Goal: Task Accomplishment & Management: Use online tool/utility

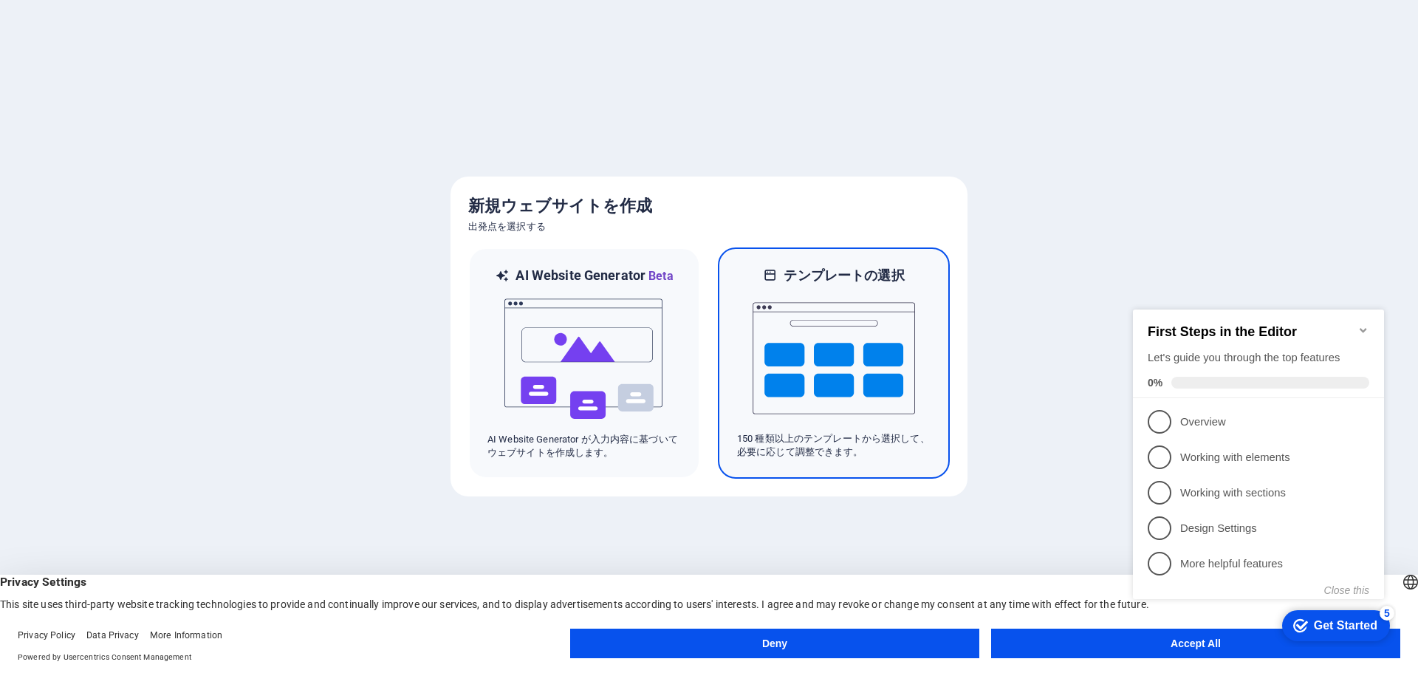
click at [793, 402] on img at bounding box center [834, 358] width 162 height 148
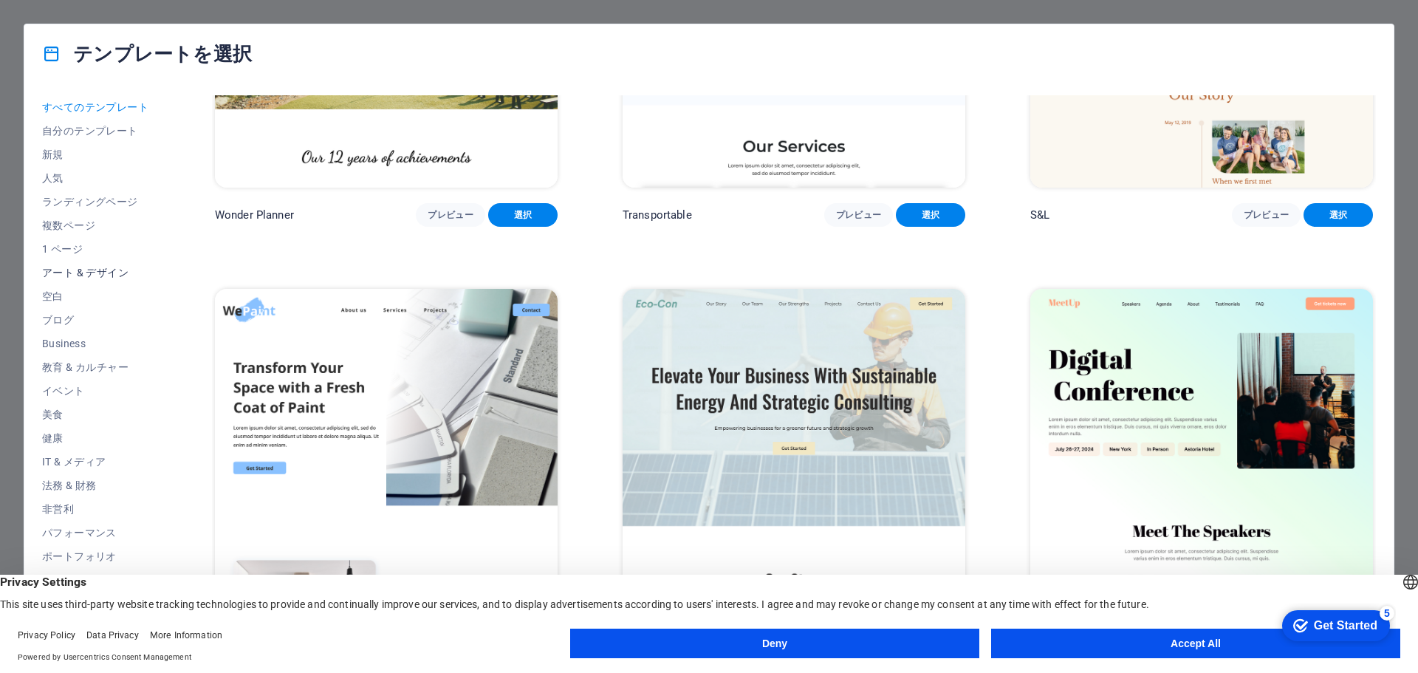
scroll to position [79, 0]
click at [1054, 651] on button "Accept All" at bounding box center [1195, 644] width 409 height 30
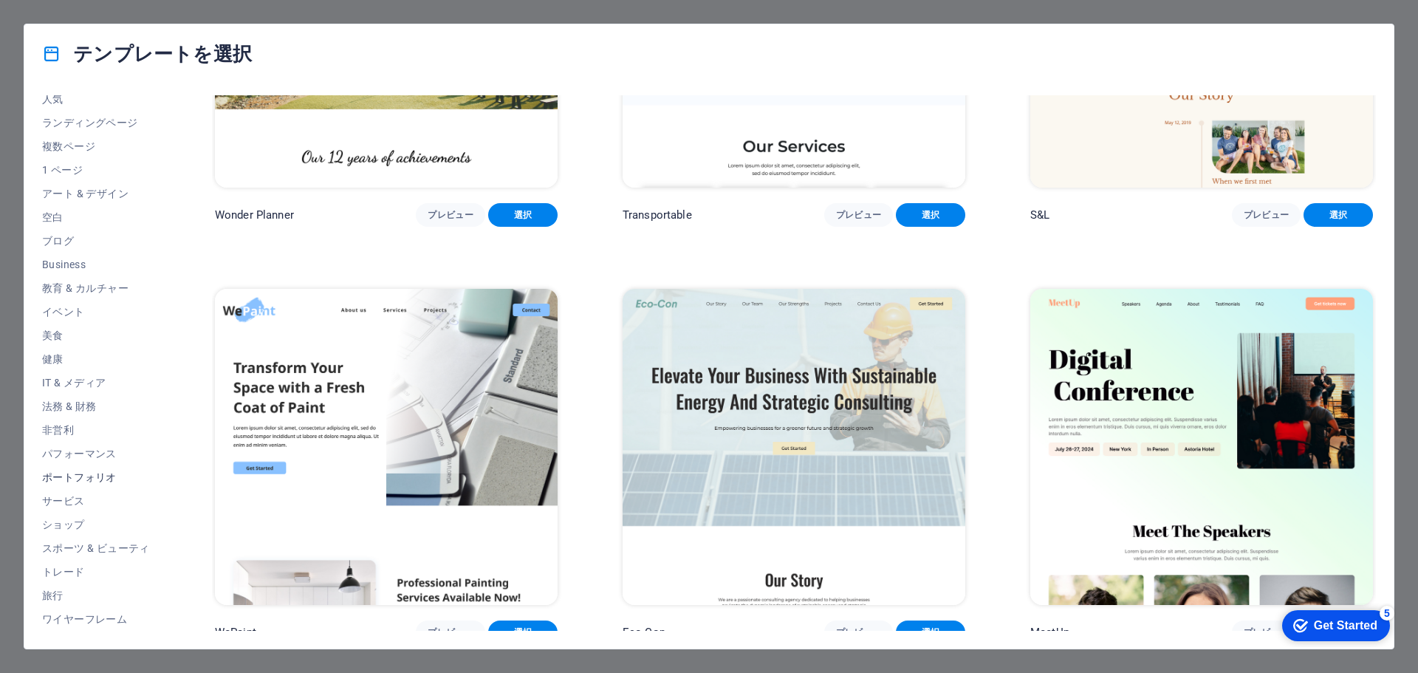
click at [106, 476] on span "ポートフォリオ" at bounding box center [96, 477] width 108 height 12
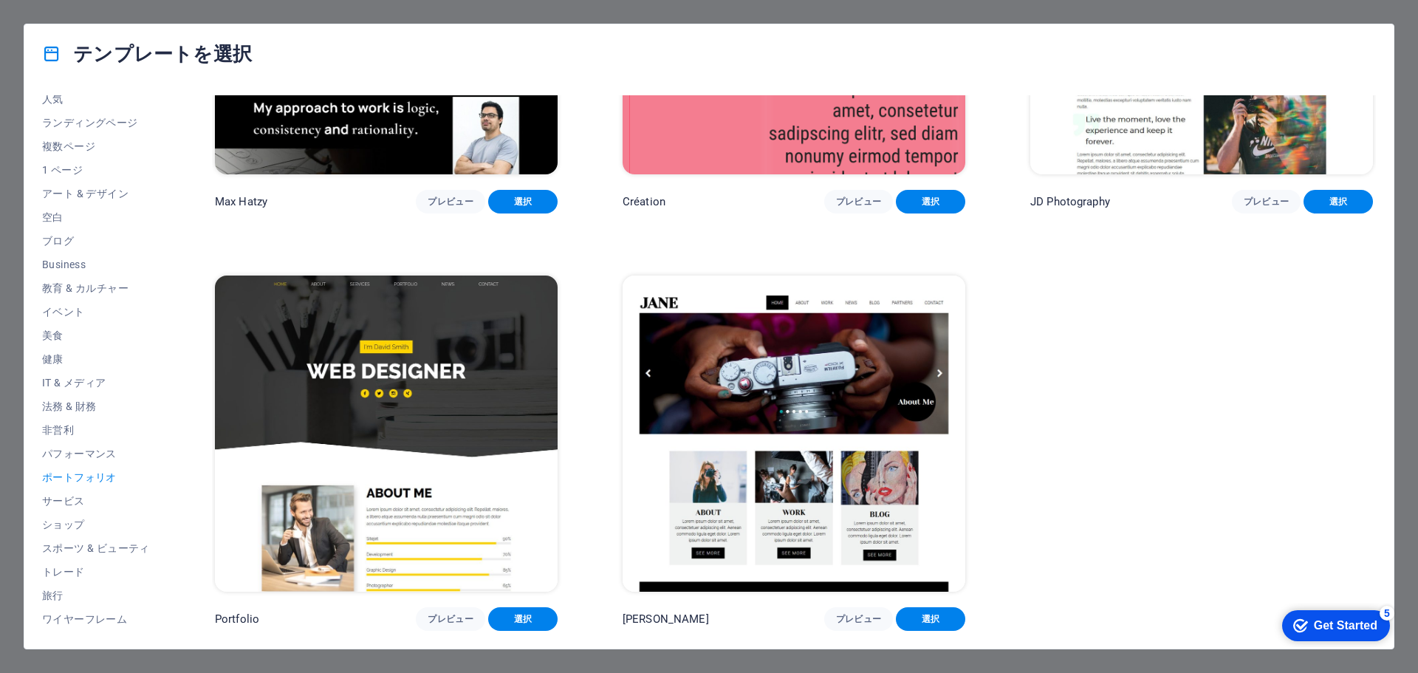
scroll to position [651, 0]
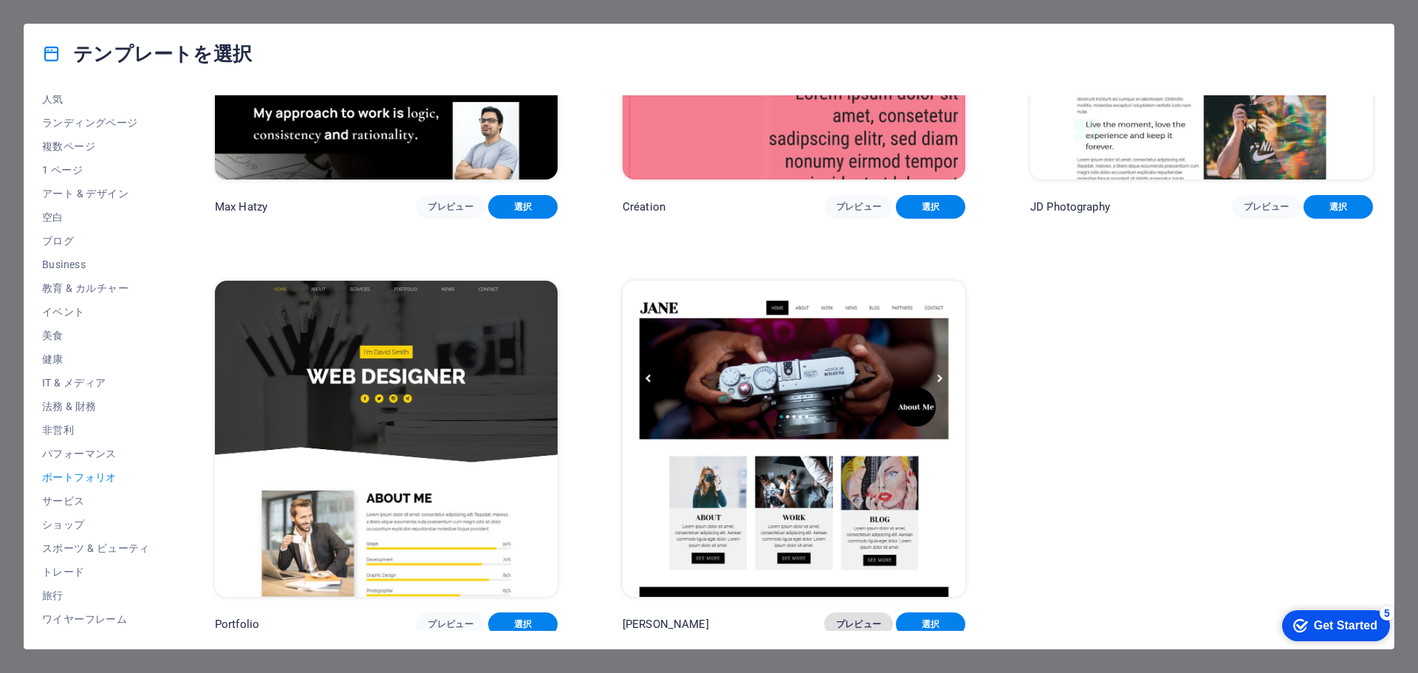
click at [849, 626] on button "プレビュー" at bounding box center [858, 624] width 69 height 24
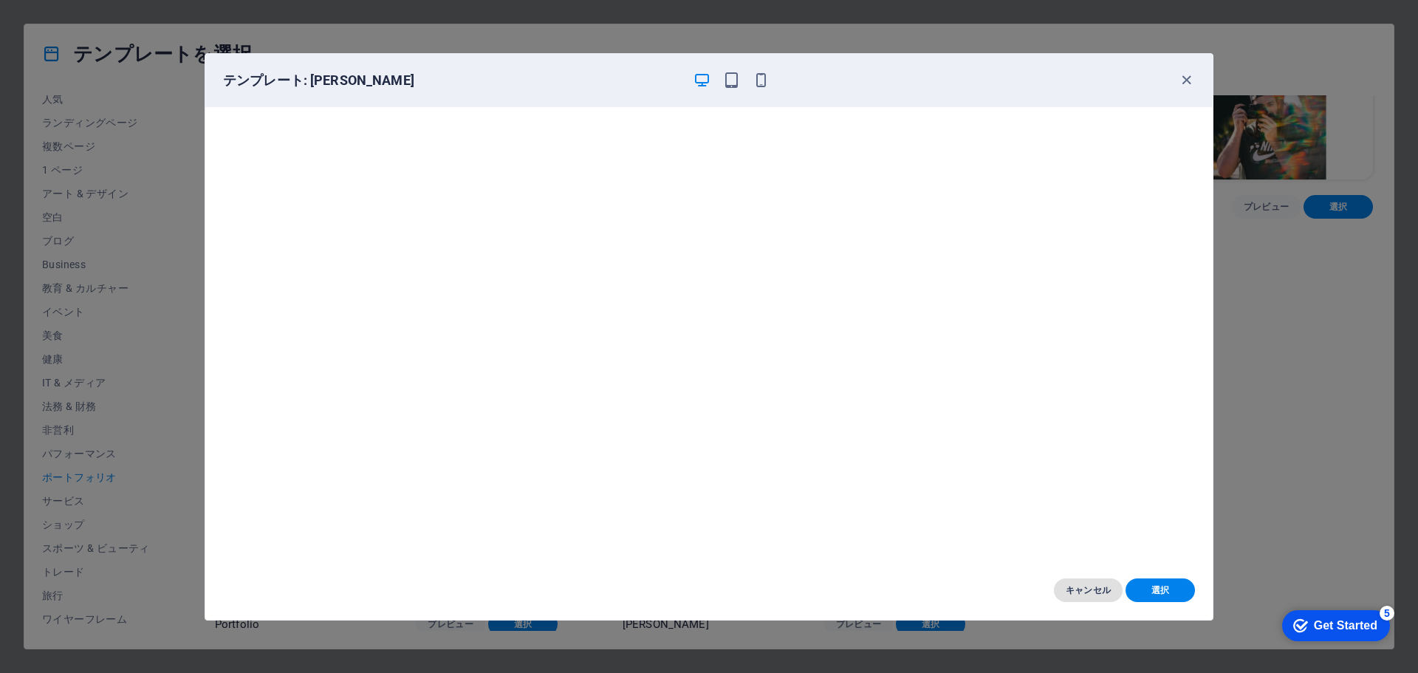
click at [1086, 597] on button "キャンセル" at bounding box center [1088, 590] width 69 height 24
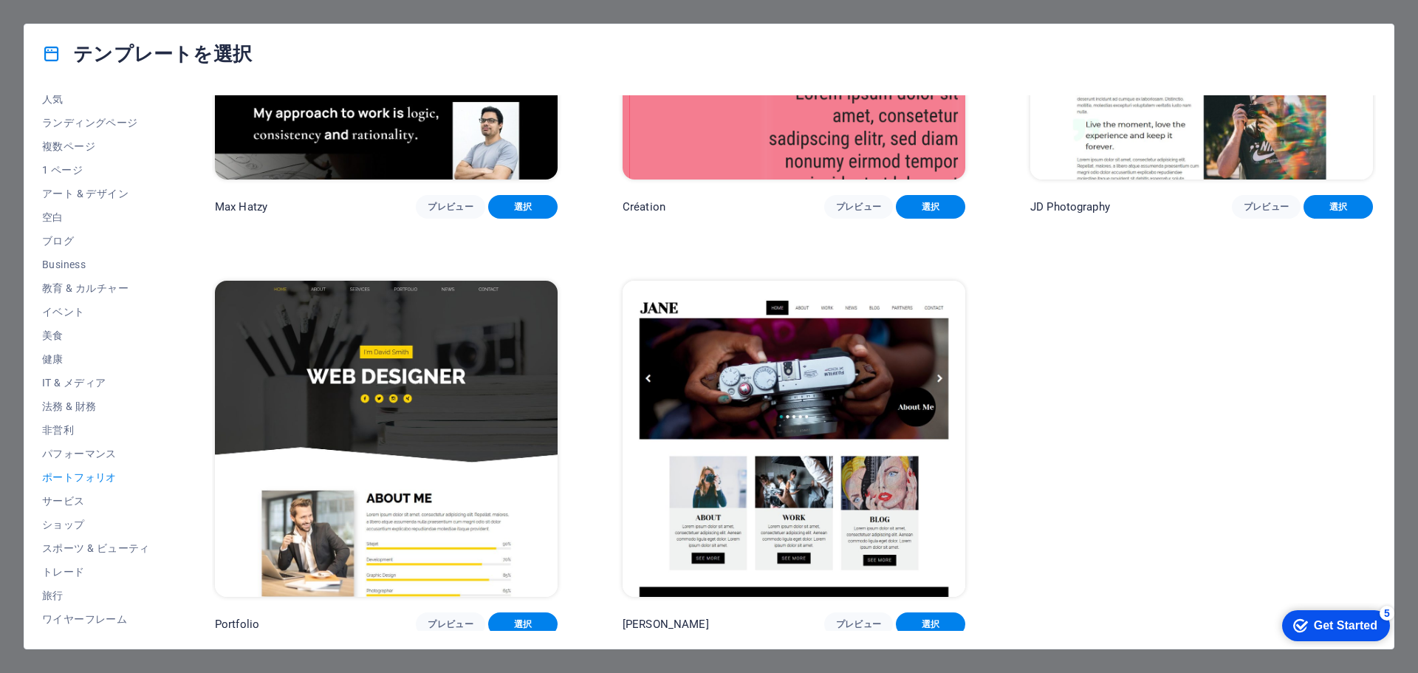
click at [1365, 12] on div "テンプレートを選択 すべてのテンプレート 自分のテンプレート 新規 人気 ランディングページ 複数ページ 1 ページ アート & デザイン 空白 ブログ Bu…" at bounding box center [709, 336] width 1418 height 673
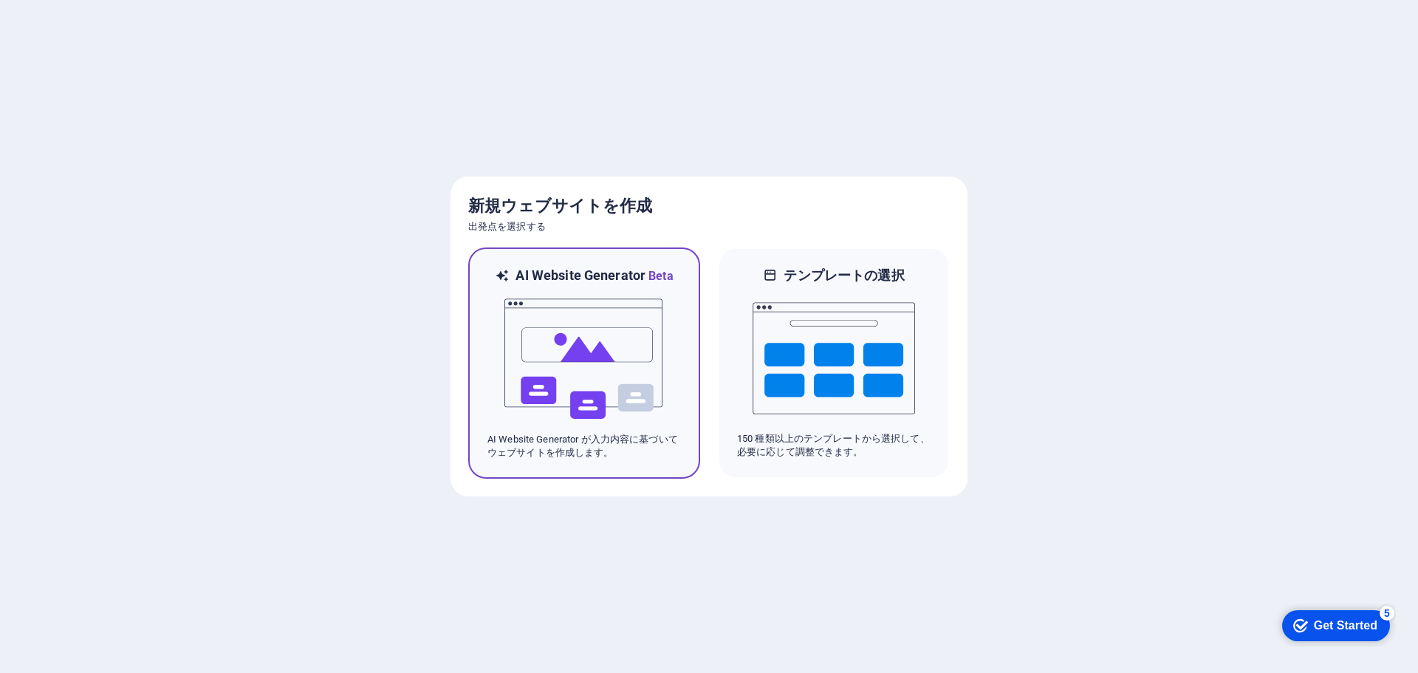
click at [587, 340] on img at bounding box center [584, 359] width 162 height 148
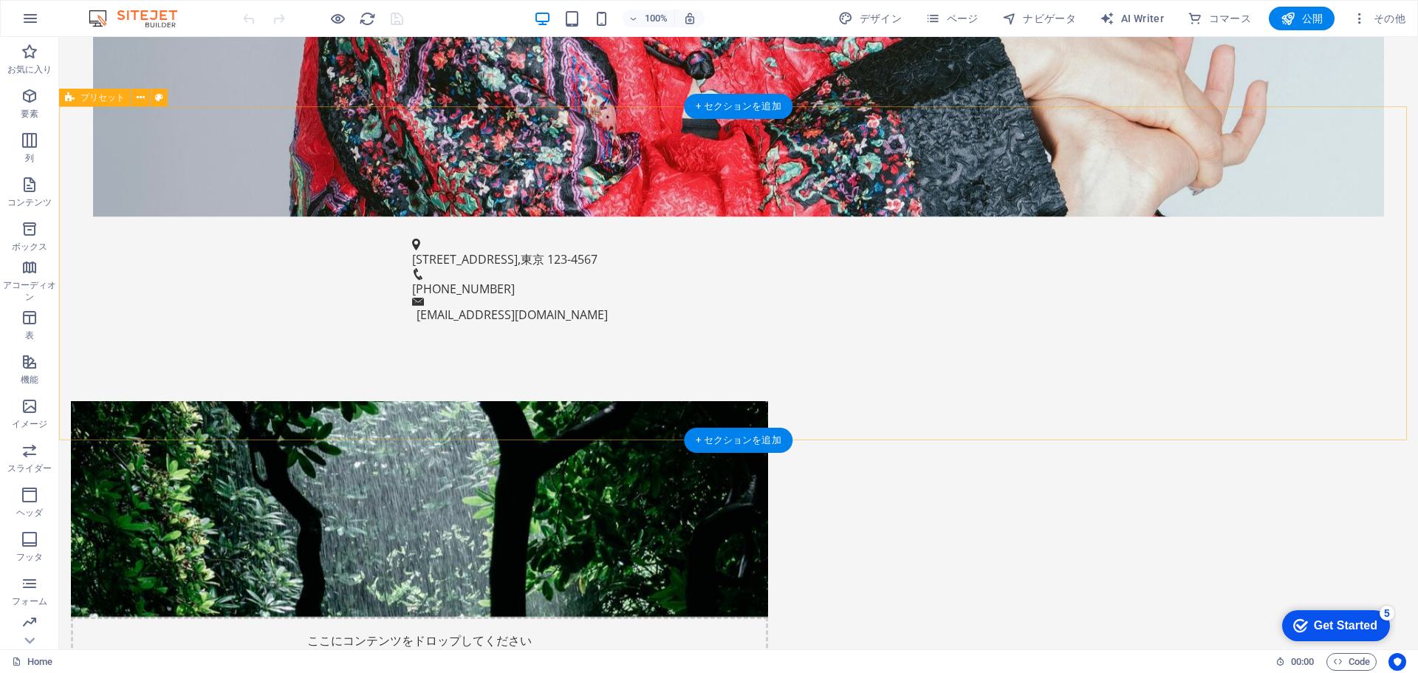
scroll to position [739, 0]
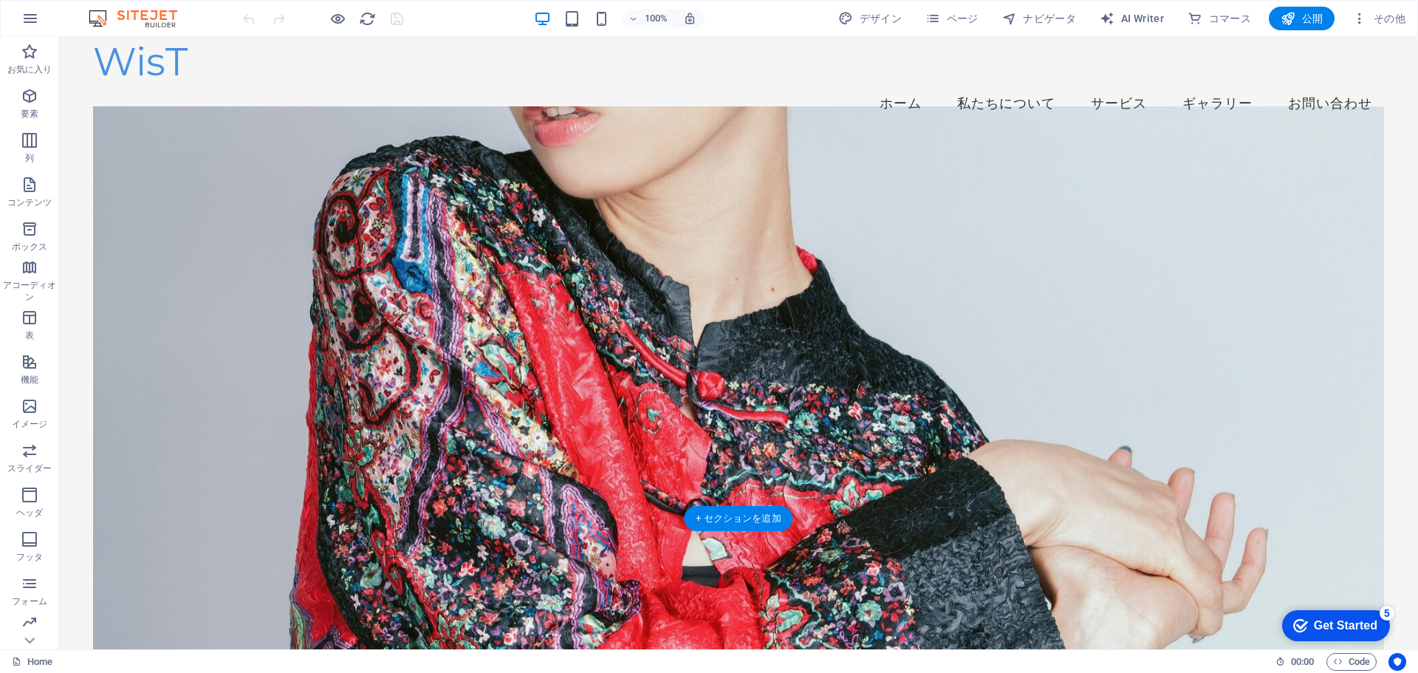
scroll to position [0, 0]
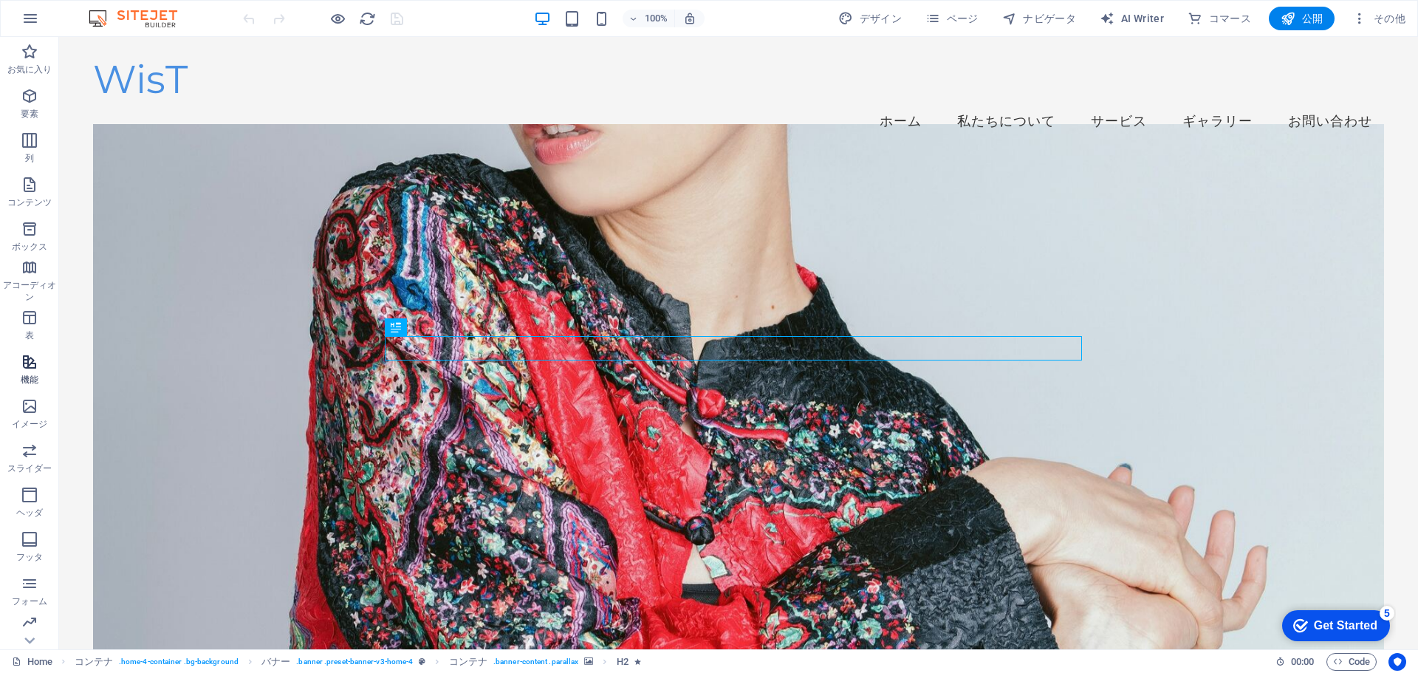
click at [35, 371] on span "機能" at bounding box center [29, 370] width 59 height 35
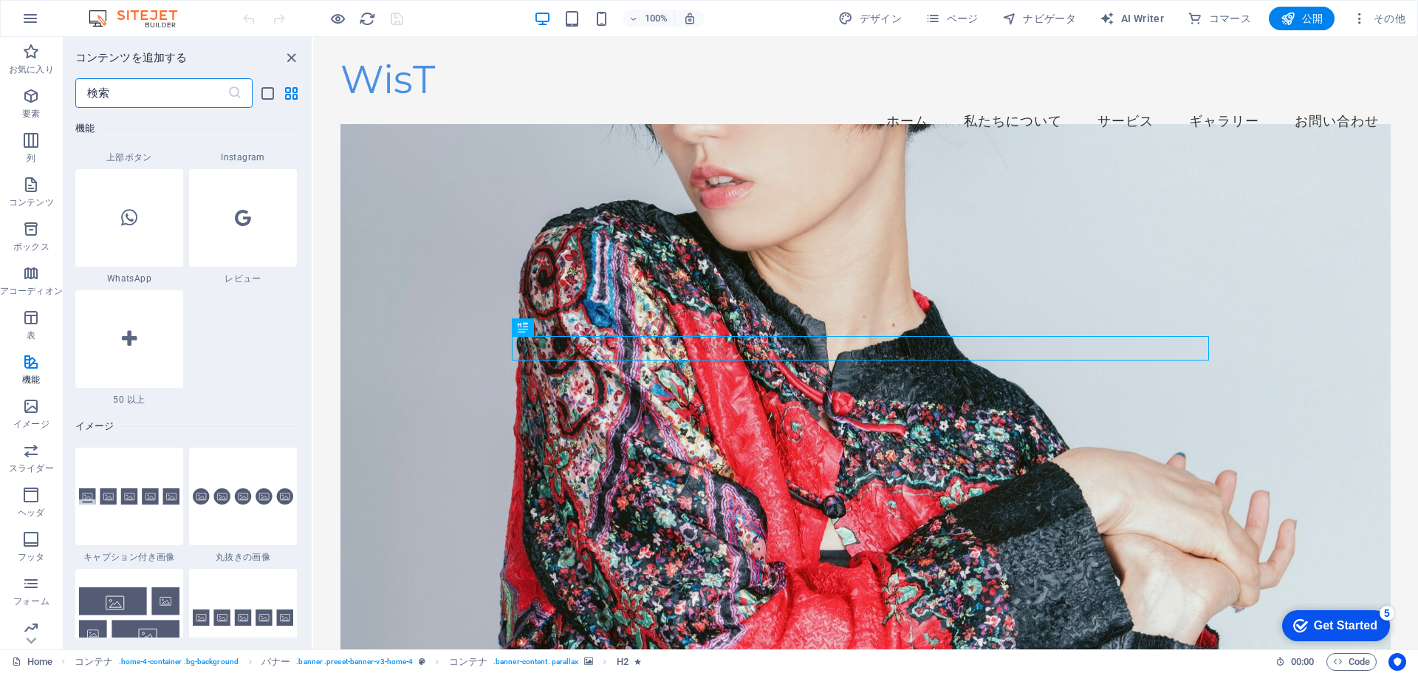
scroll to position [7234, 0]
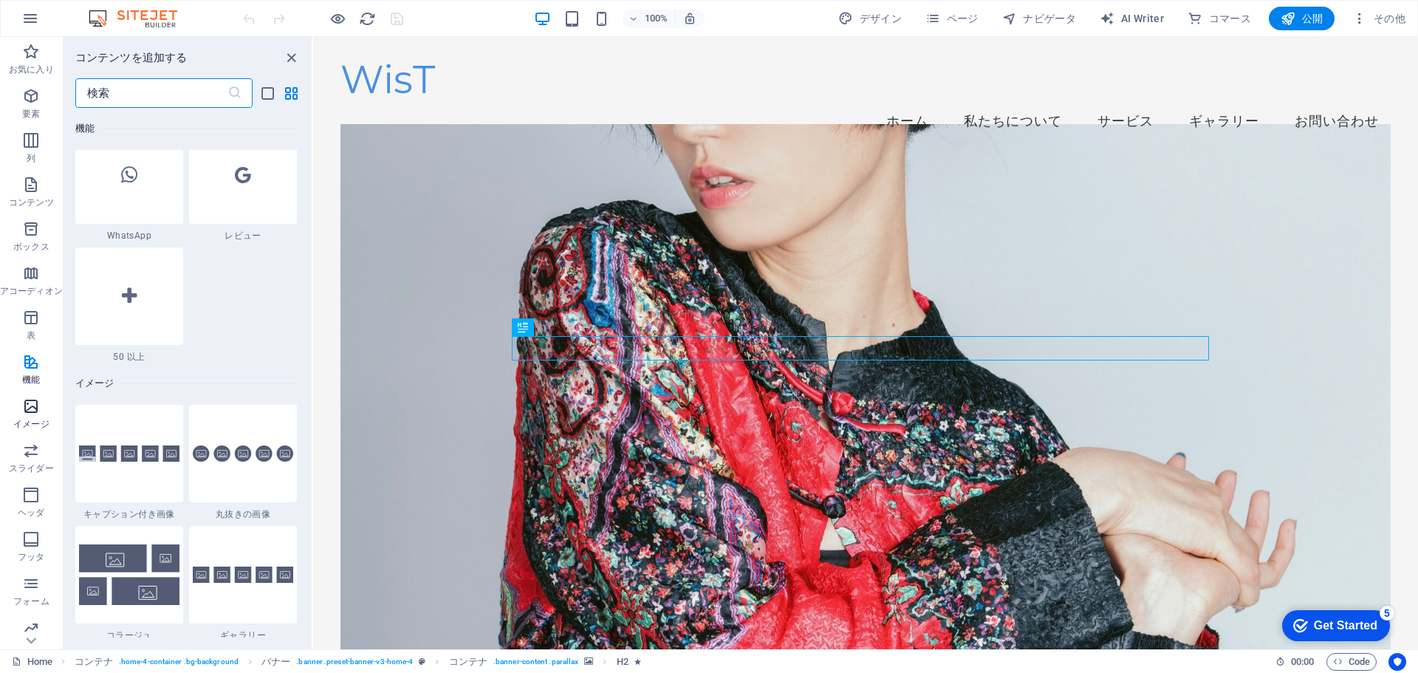
click at [31, 419] on p "イメージ" at bounding box center [30, 424] width 35 height 12
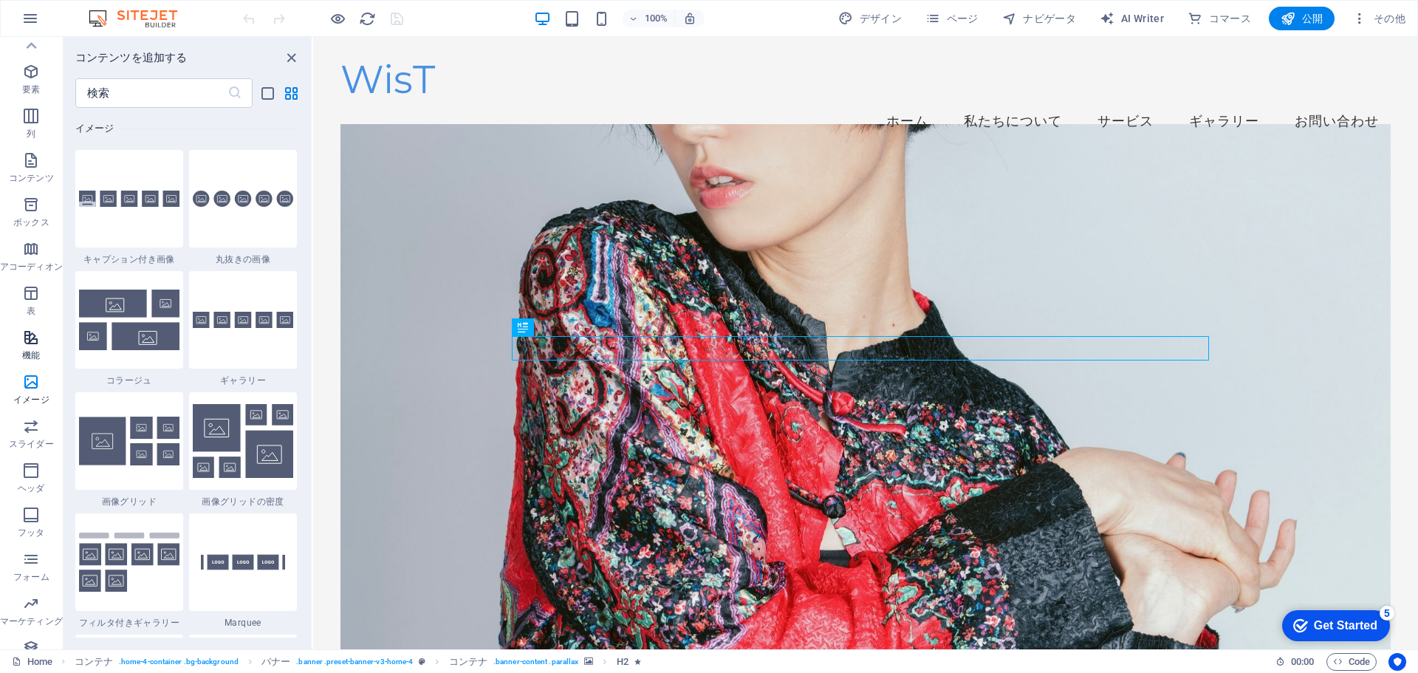
scroll to position [0, 0]
click at [39, 113] on p "要素" at bounding box center [31, 114] width 18 height 12
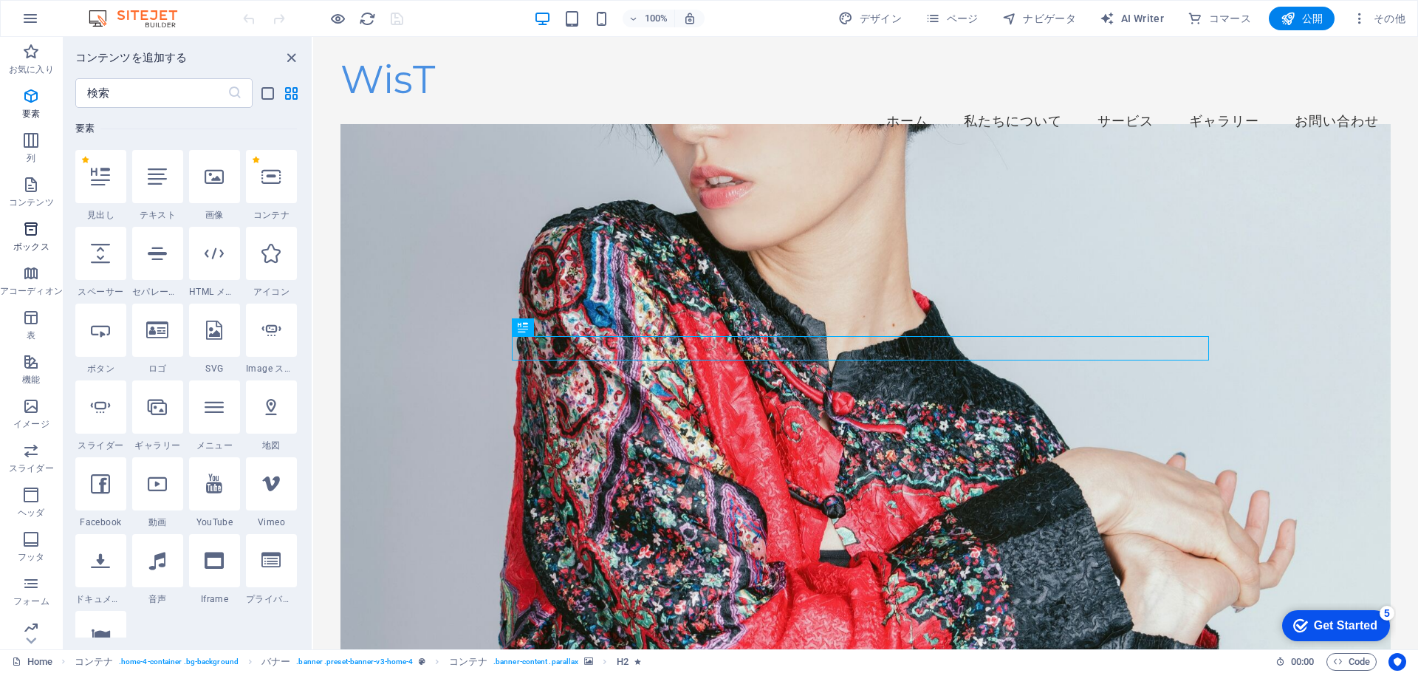
scroll to position [97, 0]
click at [30, 270] on icon "button" at bounding box center [31, 265] width 18 height 18
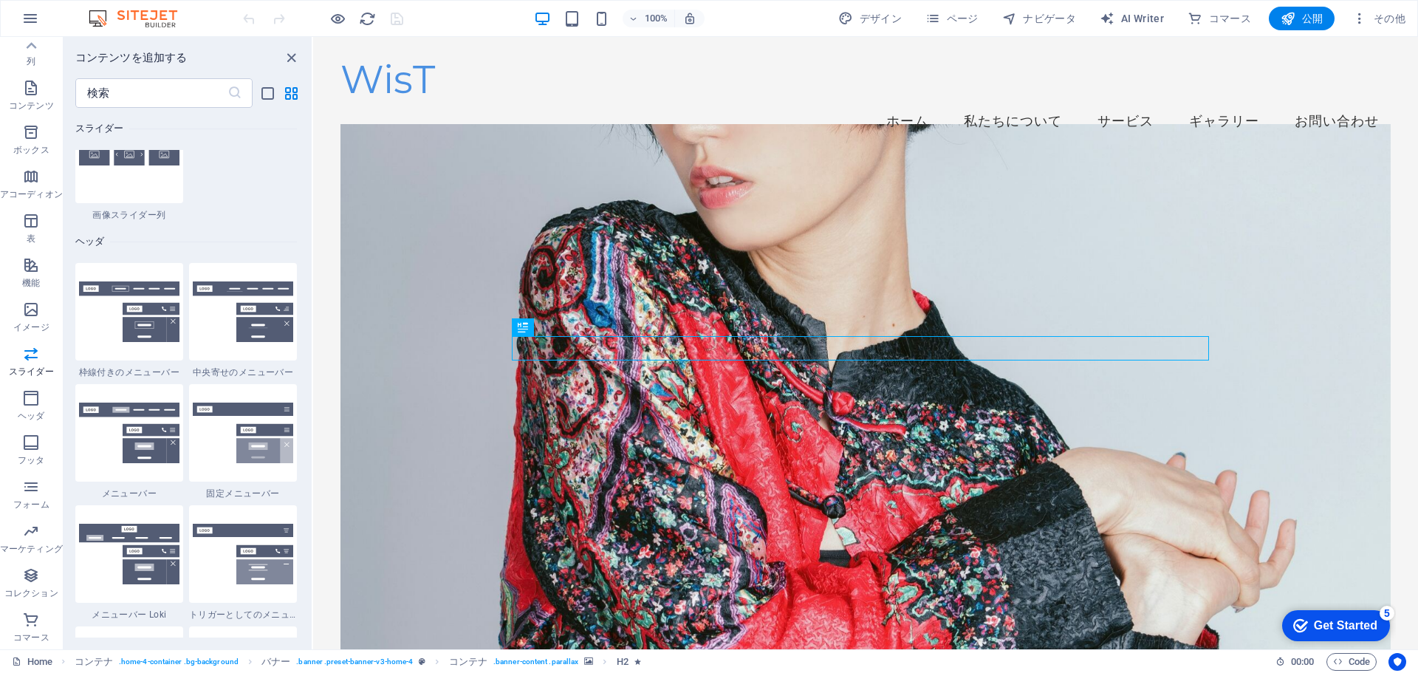
scroll to position [8859, 0]
